Goal: Task Accomplishment & Management: Manage account settings

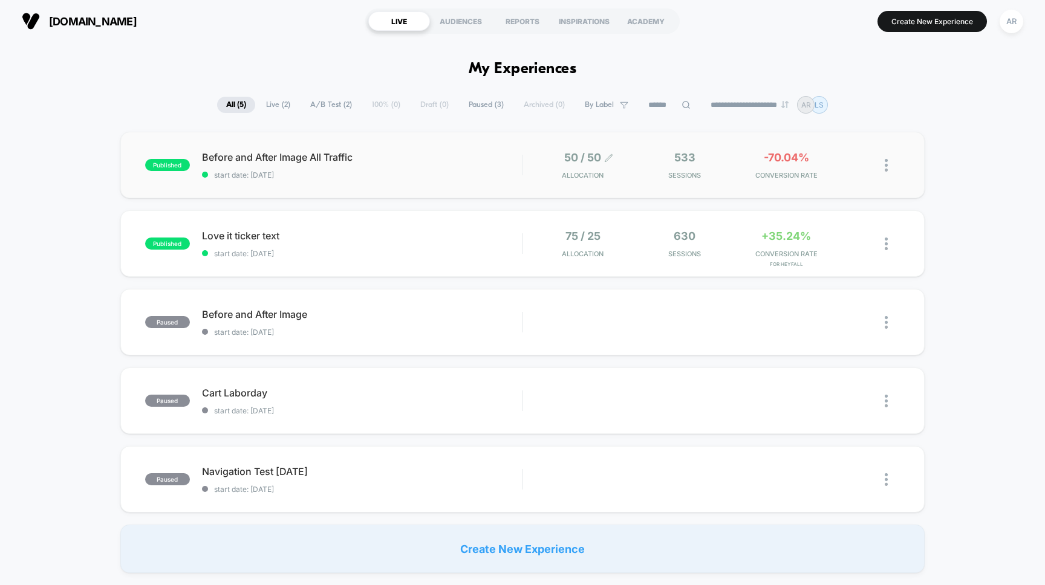
click at [591, 158] on span "50 / 50" at bounding box center [582, 157] width 37 height 13
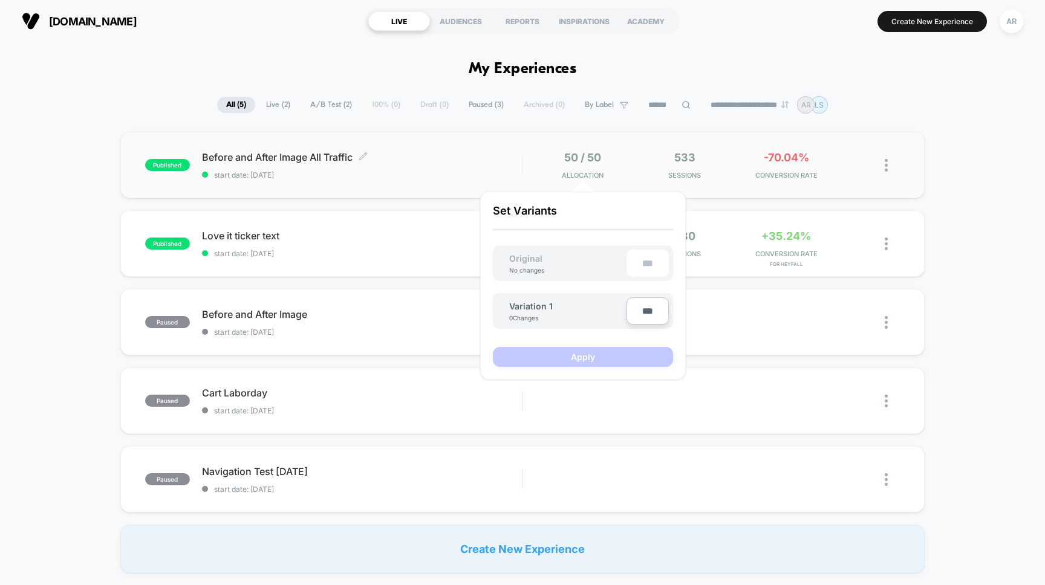
click at [405, 160] on span "Before and After Image All Traffic Click to edit experience details" at bounding box center [362, 157] width 321 height 12
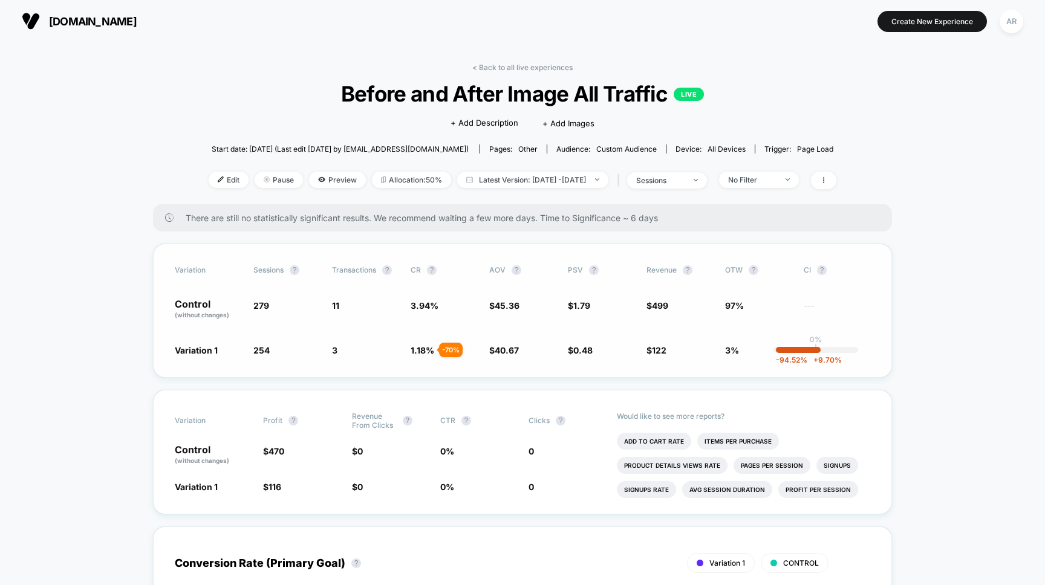
drag, startPoint x: 268, startPoint y: 182, endPoint x: 389, endPoint y: 256, distance: 141.5
click at [273, 181] on span "Pause" at bounding box center [279, 180] width 48 height 16
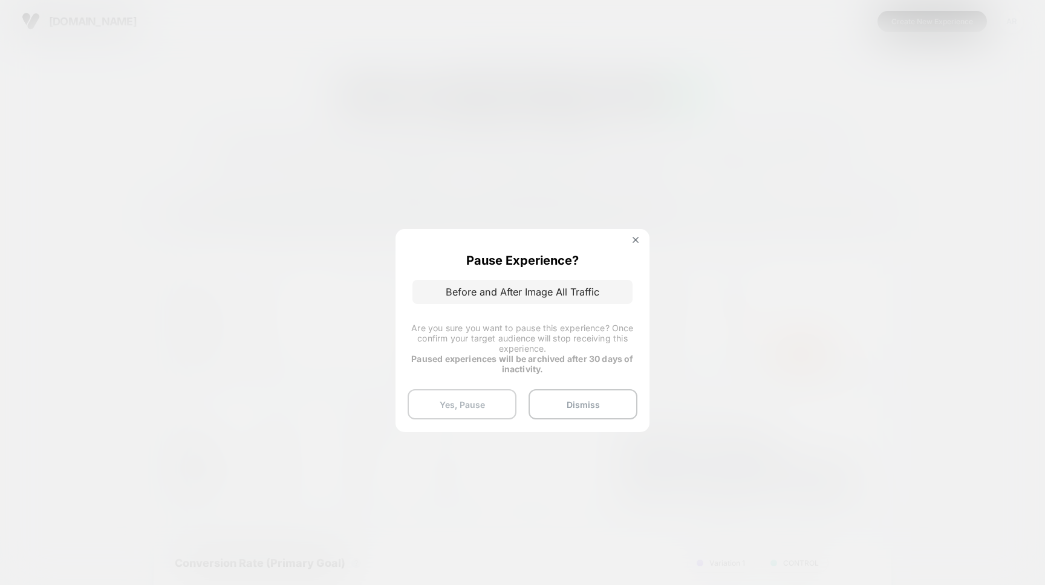
click at [495, 409] on button "Yes, Pause" at bounding box center [462, 404] width 109 height 30
